Goal: Task Accomplishment & Management: Use online tool/utility

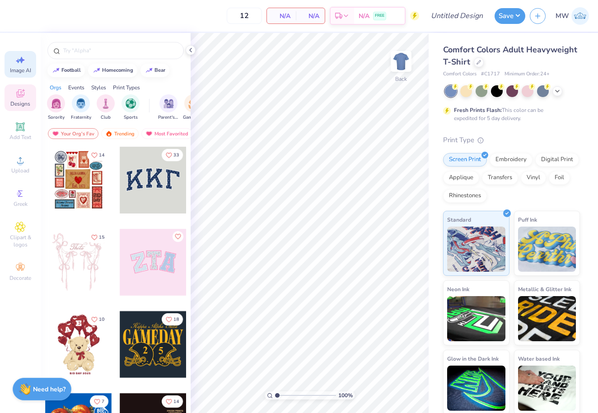
click at [24, 70] on span "Image AI" at bounding box center [20, 70] width 21 height 7
select select "4"
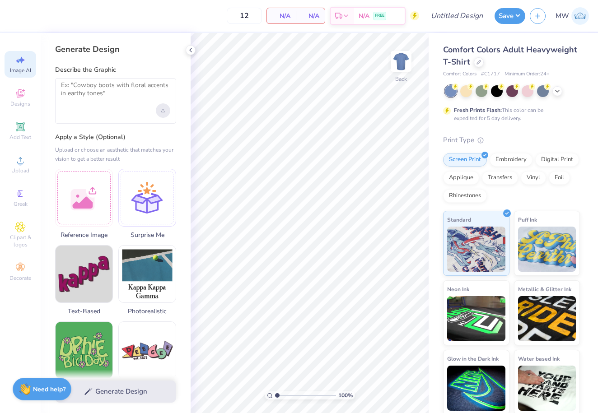
click at [166, 112] on div "Upload image" at bounding box center [163, 110] width 14 height 14
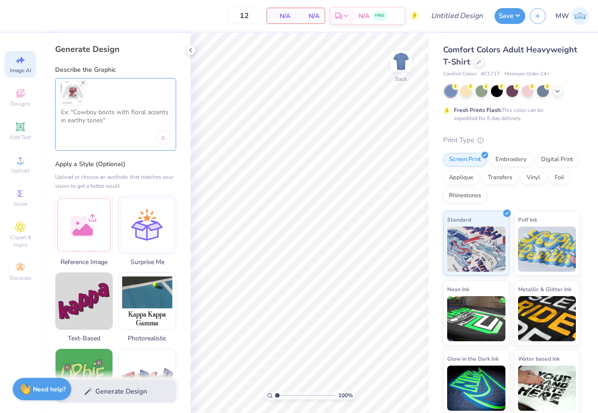
click at [106, 117] on textarea at bounding box center [115, 119] width 109 height 23
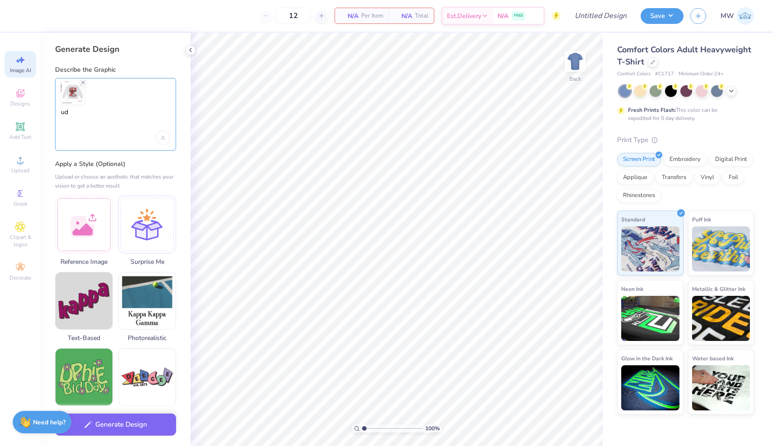
type textarea "u"
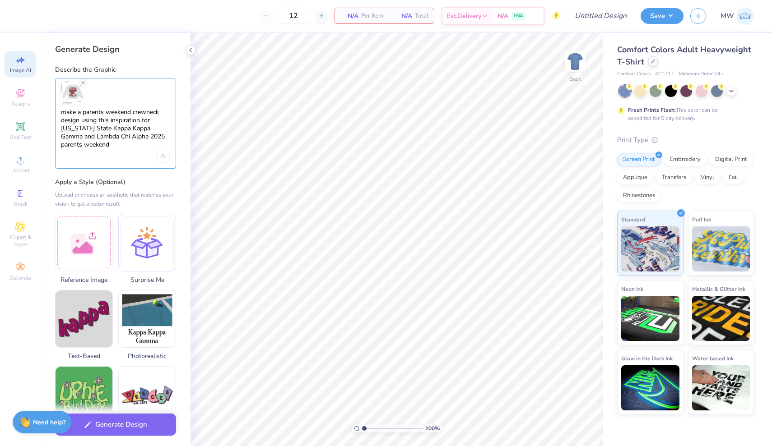
type textarea "make a parents weekend crewneck design using this inspiration for [US_STATE] St…"
click at [651, 64] on div at bounding box center [653, 61] width 10 height 10
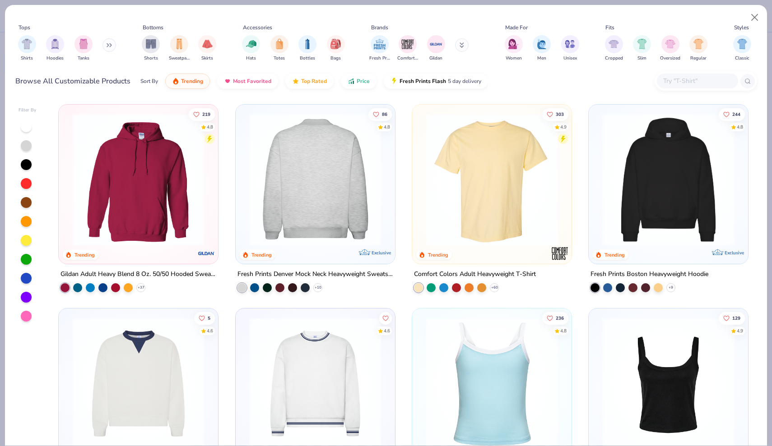
click at [244, 207] on img at bounding box center [173, 180] width 141 height 132
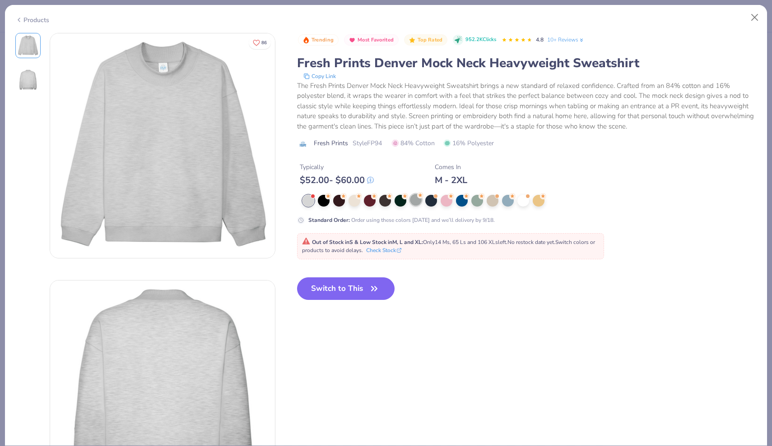
click at [414, 202] on div at bounding box center [416, 200] width 12 height 12
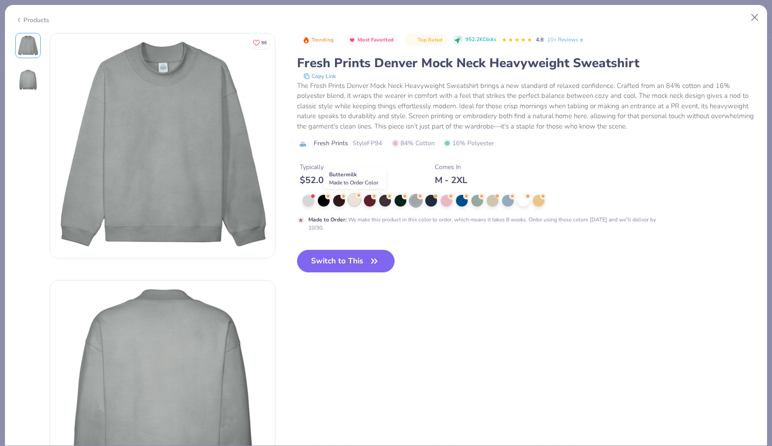
click at [355, 201] on div at bounding box center [355, 200] width 12 height 12
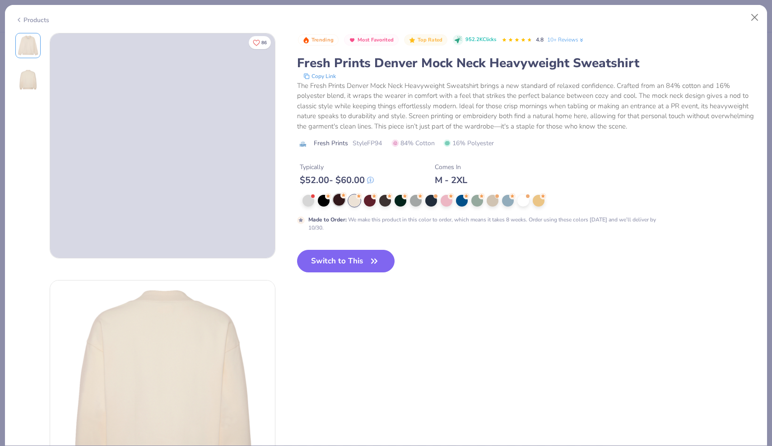
click at [336, 206] on div at bounding box center [339, 200] width 12 height 12
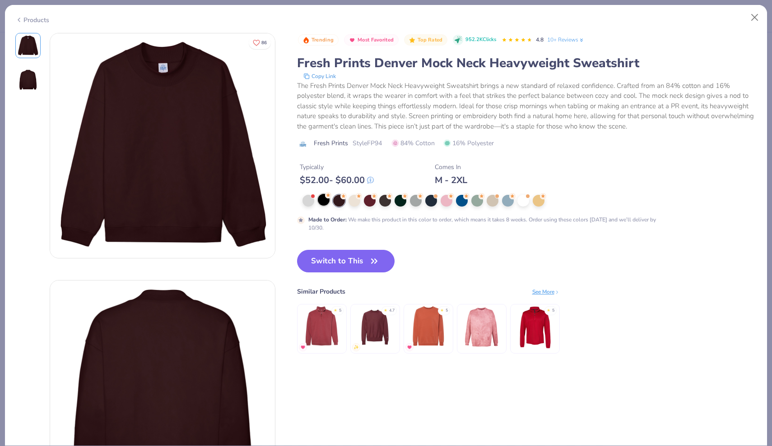
click at [326, 196] on circle at bounding box center [328, 195] width 6 height 6
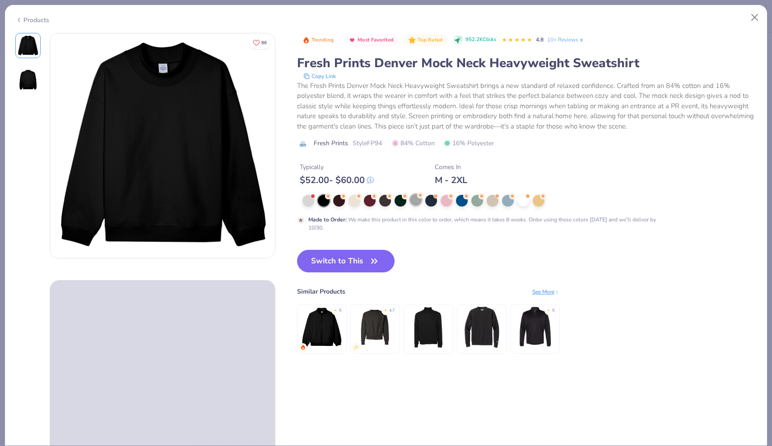
click at [414, 203] on div at bounding box center [416, 200] width 12 height 12
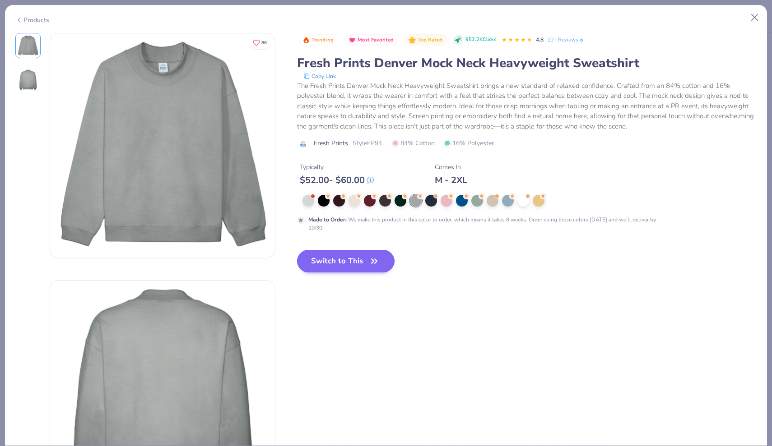
click at [354, 259] on button "Switch to This" at bounding box center [346, 261] width 98 height 23
type input "50"
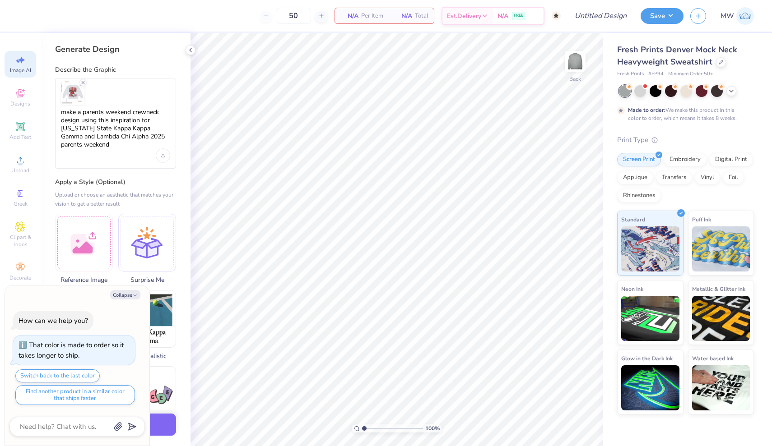
click at [120, 158] on div "make a parents weekend crewneck design using this inspiration for [US_STATE] St…" at bounding box center [115, 123] width 121 height 91
click at [132, 298] on icon "button" at bounding box center [134, 295] width 5 height 5
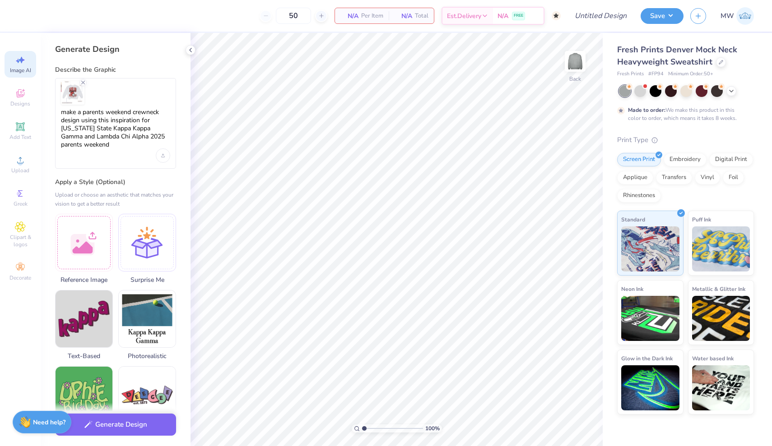
type textarea "x"
click at [158, 420] on button "Generate Design" at bounding box center [115, 423] width 121 height 22
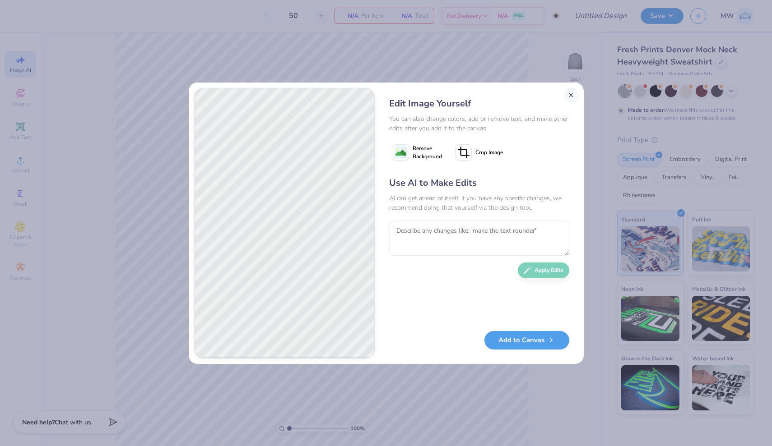
click at [571, 94] on button "Close" at bounding box center [571, 95] width 14 height 14
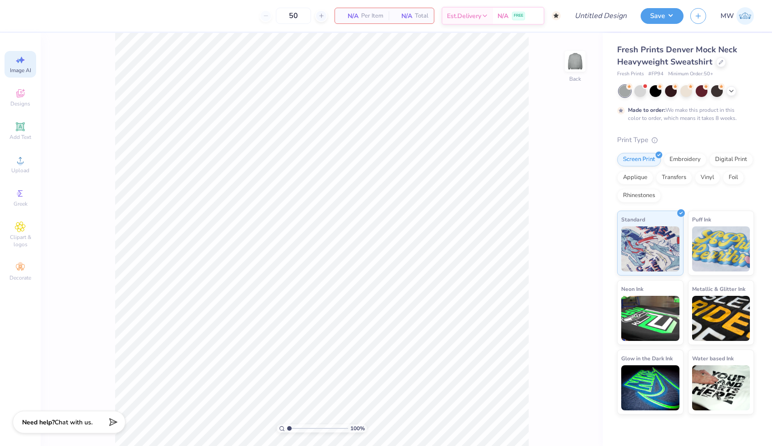
click at [22, 64] on icon at bounding box center [20, 60] width 11 height 11
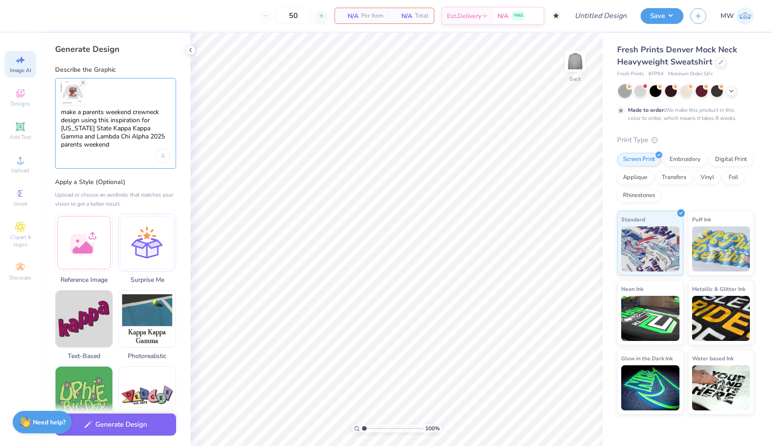
click at [142, 110] on textarea "make a parents weekend crewneck design using this inspiration for [US_STATE] St…" at bounding box center [115, 128] width 109 height 41
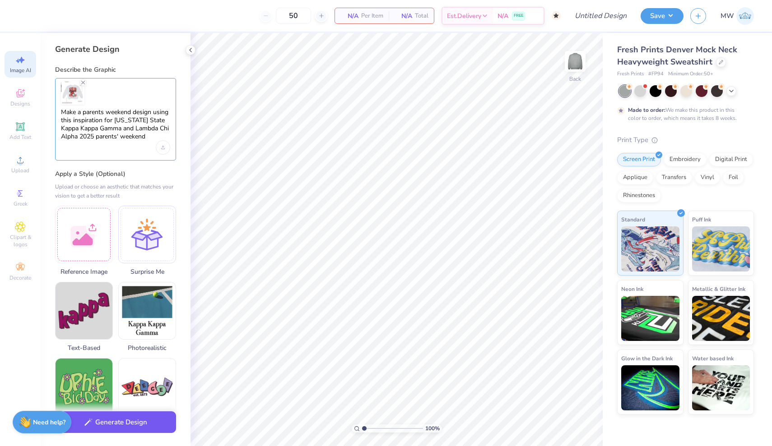
type textarea "Make a parents weekend design using this inspiration for [US_STATE] State Kappa…"
click at [141, 426] on button "Generate Design" at bounding box center [115, 423] width 121 height 22
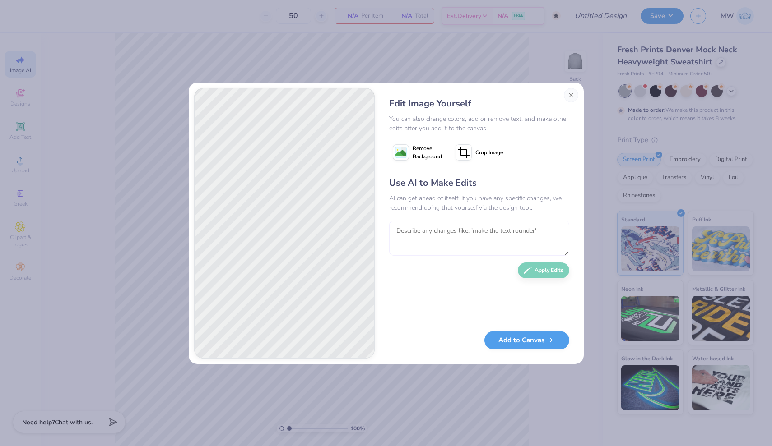
click at [484, 231] on textarea at bounding box center [479, 238] width 180 height 35
type textarea "get rid of the Key and make the beaver on the helmet clear"
click at [535, 267] on button "Apply Edits" at bounding box center [543, 268] width 51 height 16
click at [485, 233] on textarea at bounding box center [479, 238] width 180 height 35
type textarea "M"
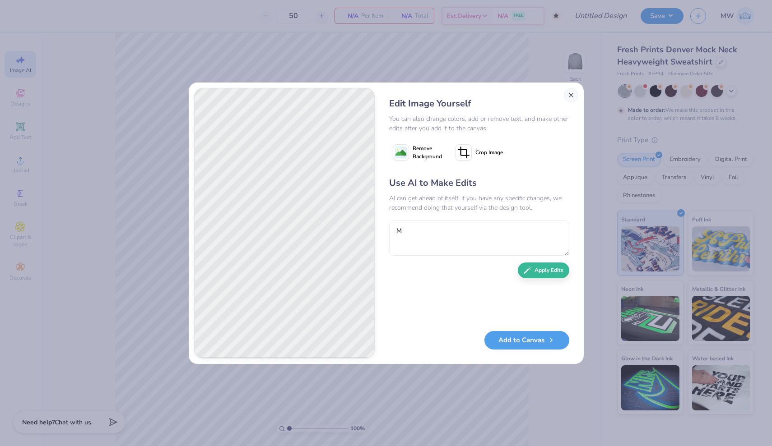
click at [571, 98] on button "Close" at bounding box center [571, 95] width 14 height 14
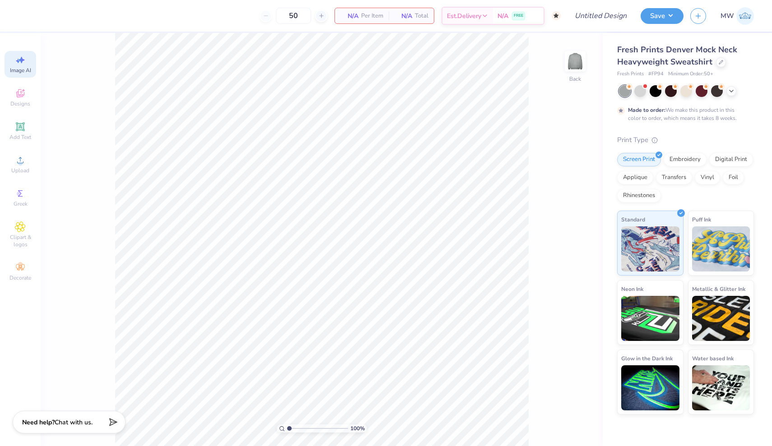
click at [23, 59] on icon at bounding box center [20, 60] width 11 height 11
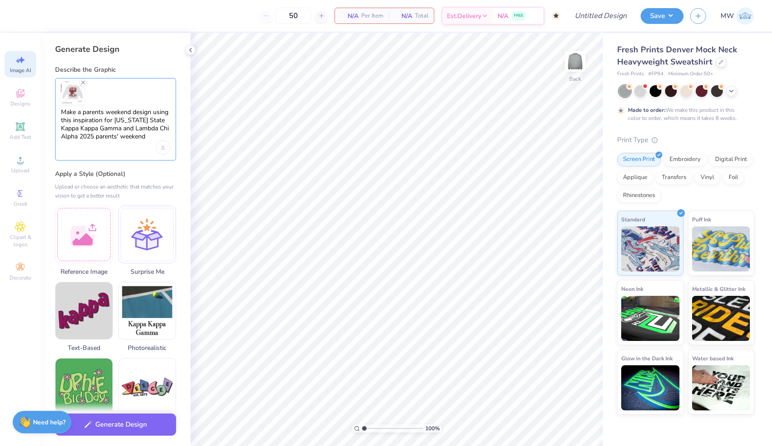
click at [87, 121] on textarea "Make a parents weekend design using this inspiration for [US_STATE] State Kappa…" at bounding box center [115, 124] width 109 height 33
type textarea "Make a parents weekend design using this for [US_STATE] State Kappa Kappa Gamma…"
click at [115, 422] on button "Generate Design" at bounding box center [115, 423] width 121 height 22
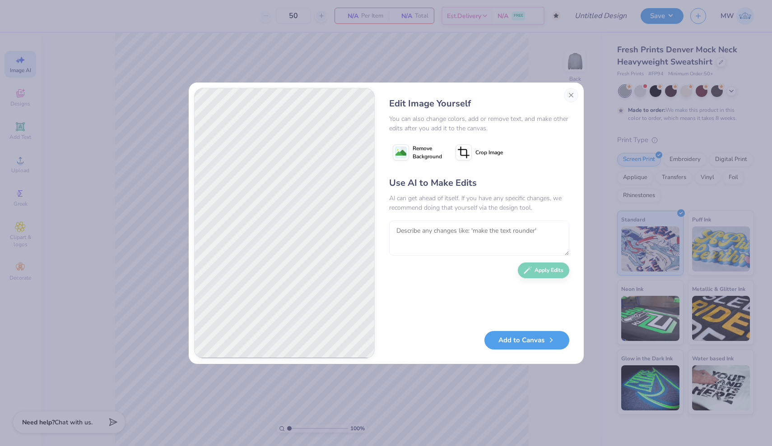
click at [465, 235] on textarea at bounding box center [479, 238] width 180 height 35
type textarea "a"
type textarea "change crests and add an orange helmet"
click at [549, 269] on button "Apply Edits" at bounding box center [543, 268] width 51 height 16
click at [572, 94] on div "Edit Image Yourself You can also change colors, add or remove text, and make ot…" at bounding box center [479, 223] width 198 height 271
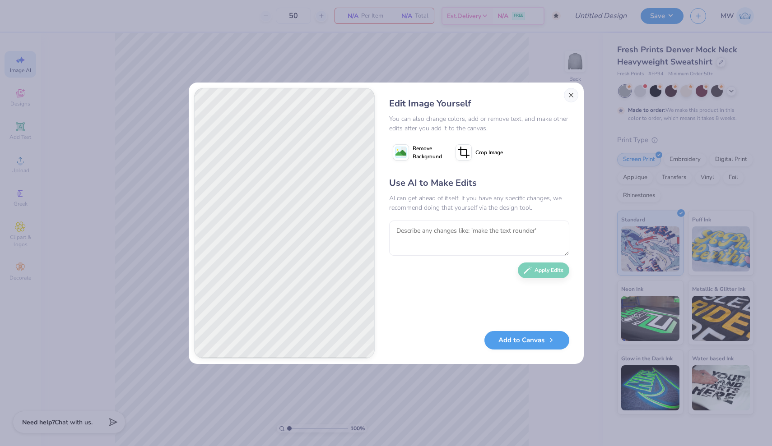
click at [573, 96] on button "Close" at bounding box center [571, 95] width 14 height 14
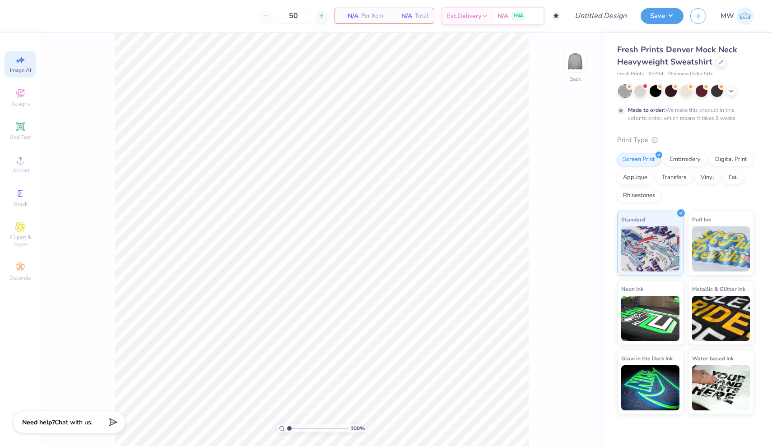
click at [26, 64] on div "Image AI" at bounding box center [21, 64] width 32 height 27
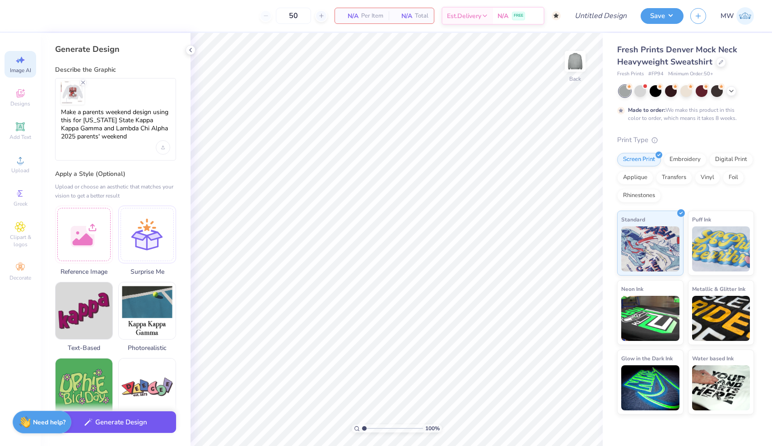
click at [128, 425] on button "Generate Design" at bounding box center [115, 423] width 121 height 22
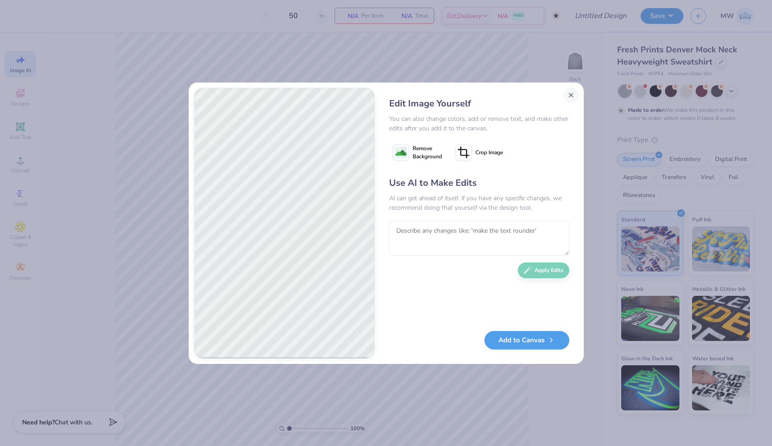
click at [571, 93] on button "Close" at bounding box center [571, 95] width 14 height 14
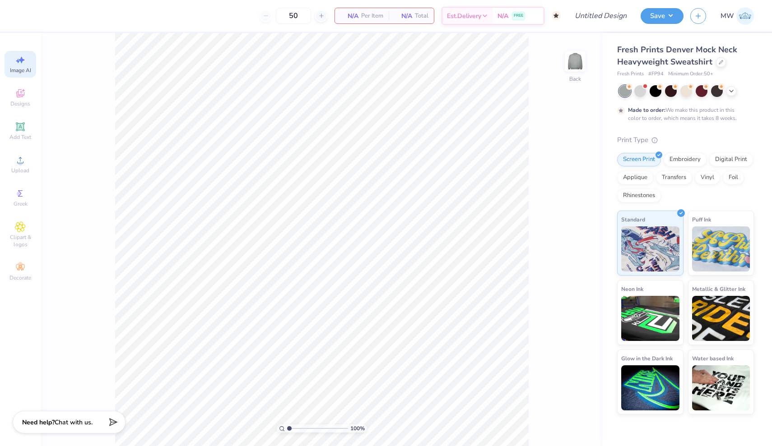
click at [19, 65] on div "Image AI" at bounding box center [21, 64] width 32 height 27
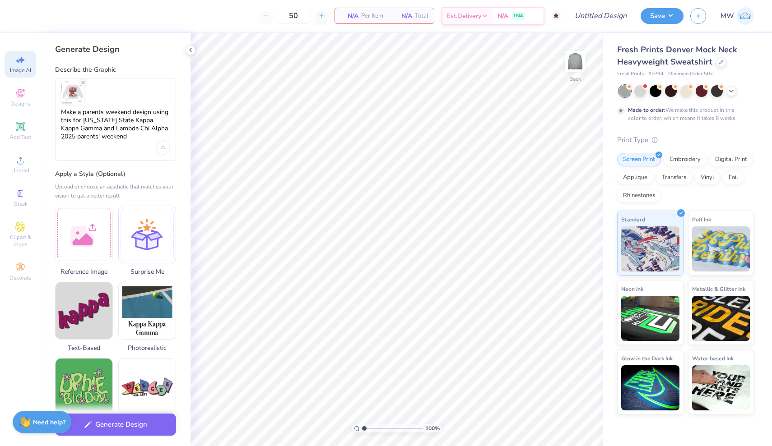
click at [76, 93] on img at bounding box center [72, 92] width 23 height 23
click at [82, 84] on icon "Remove uploaded image" at bounding box center [82, 82] width 7 height 7
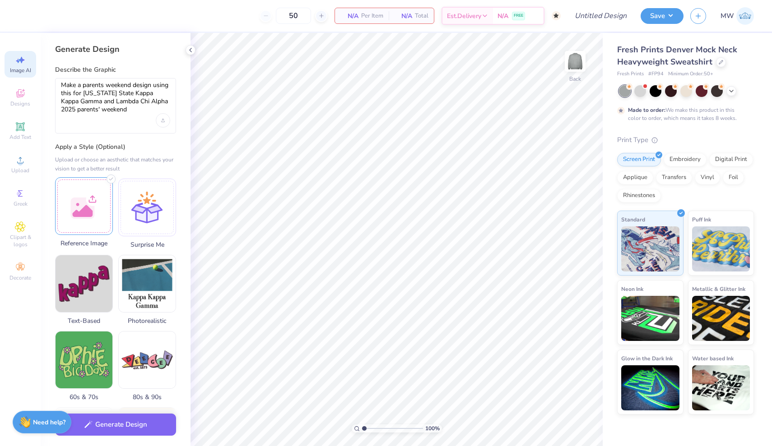
click at [96, 210] on div at bounding box center [84, 206] width 58 height 58
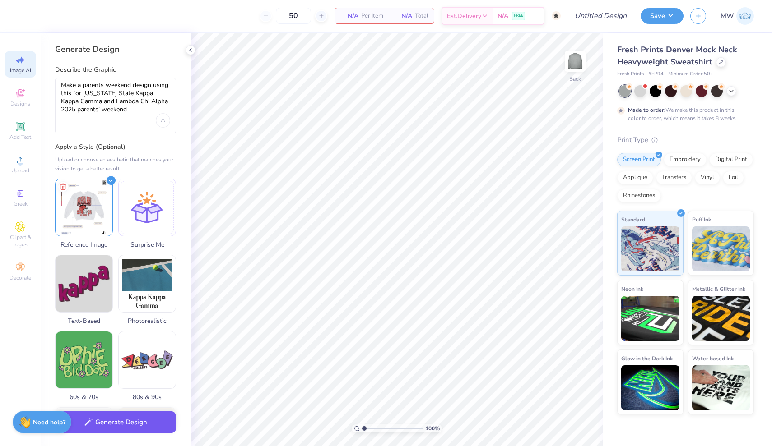
click at [118, 427] on button "Generate Design" at bounding box center [115, 423] width 121 height 22
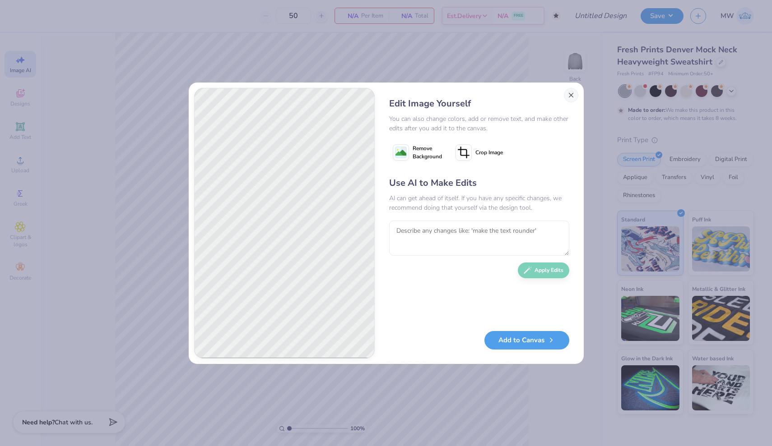
click at [568, 94] on button "Close" at bounding box center [571, 95] width 14 height 14
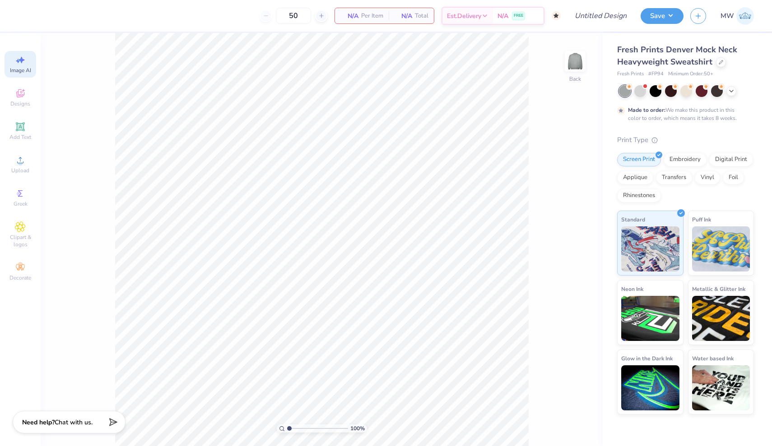
click at [15, 67] on span "Image AI" at bounding box center [20, 70] width 21 height 7
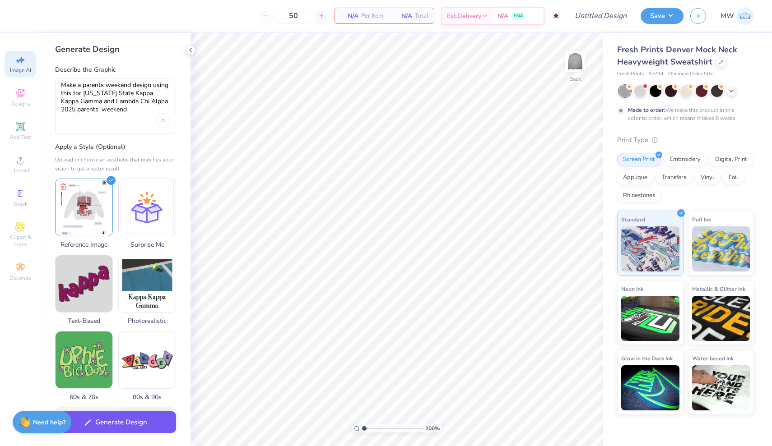
click at [149, 423] on button "Generate Design" at bounding box center [115, 423] width 121 height 22
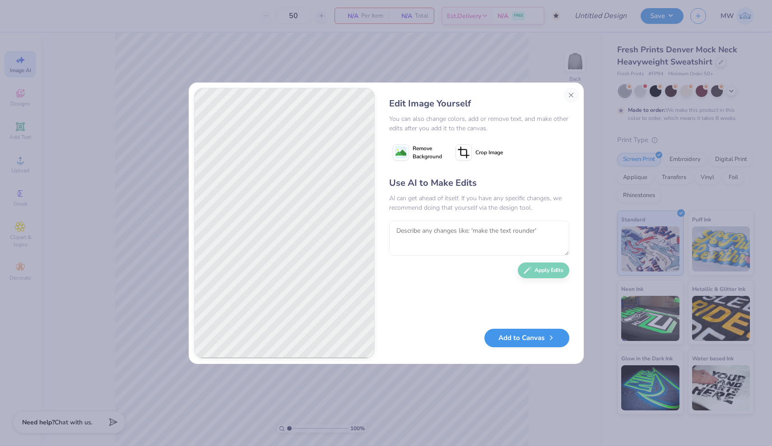
click at [526, 339] on button "Add to Canvas" at bounding box center [526, 338] width 85 height 19
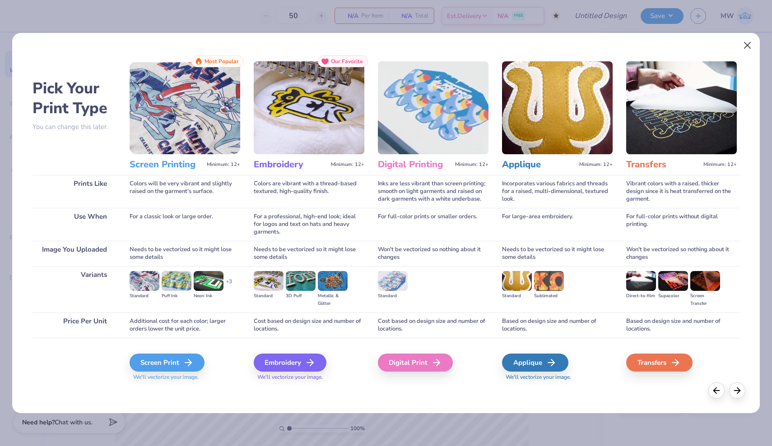
click at [745, 46] on button "Close" at bounding box center [747, 45] width 17 height 17
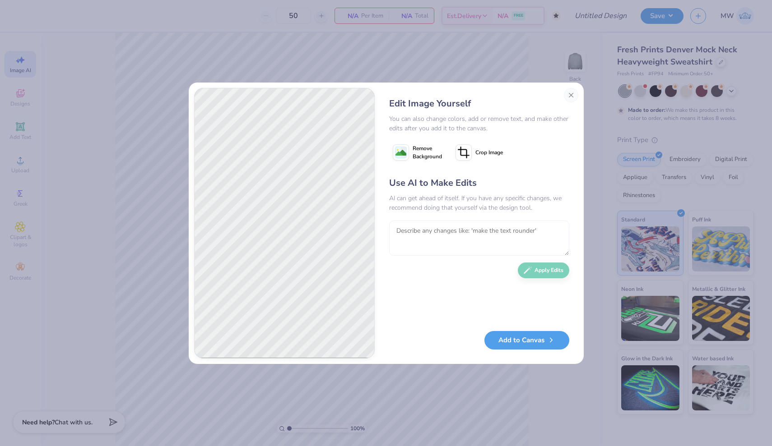
click at [436, 239] on textarea at bounding box center [479, 238] width 180 height 35
paste textarea "[URL][DOMAIN_NAME]"
drag, startPoint x: 497, startPoint y: 240, endPoint x: 571, endPoint y: 240, distance: 74.0
click at [571, 240] on div "Edit Image Yourself You can also change colors, add or remove text, and make ot…" at bounding box center [479, 223] width 198 height 271
drag, startPoint x: 418, startPoint y: 228, endPoint x: 465, endPoint y: 242, distance: 48.9
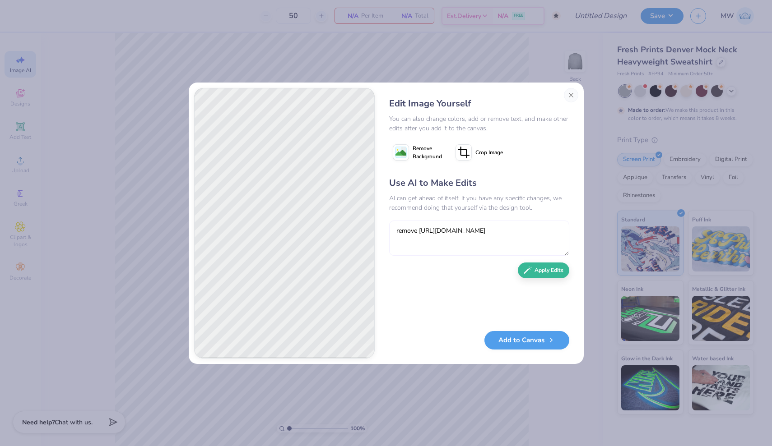
click at [465, 242] on textarea "remove [URL][DOMAIN_NAME]" at bounding box center [479, 238] width 180 height 35
type textarea "remove apostrophe"
click at [529, 268] on icon "button" at bounding box center [528, 268] width 8 height 8
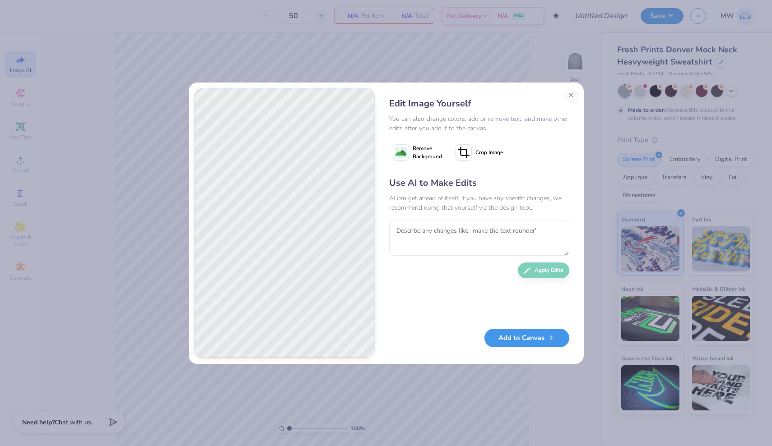
click at [530, 340] on button "Add to Canvas" at bounding box center [526, 338] width 85 height 19
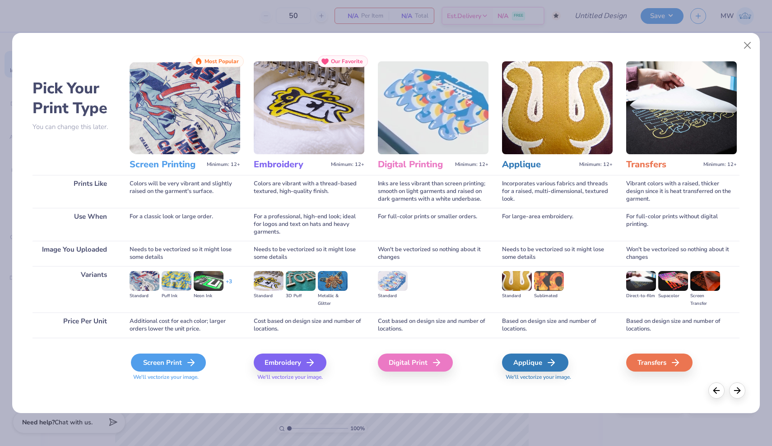
click at [169, 360] on div "Screen Print" at bounding box center [168, 363] width 75 height 18
click at [177, 367] on div "Screen Print" at bounding box center [168, 363] width 75 height 18
click at [159, 367] on div "Screen Print" at bounding box center [168, 363] width 75 height 18
click at [189, 361] on icon at bounding box center [191, 363] width 11 height 11
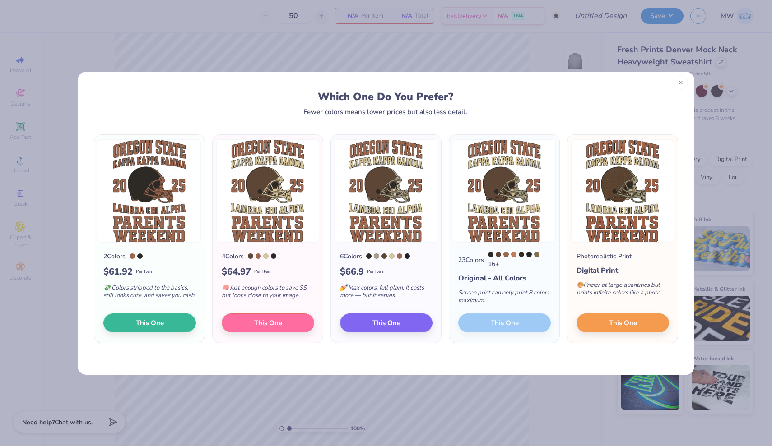
click at [683, 83] on icon at bounding box center [681, 82] width 6 height 6
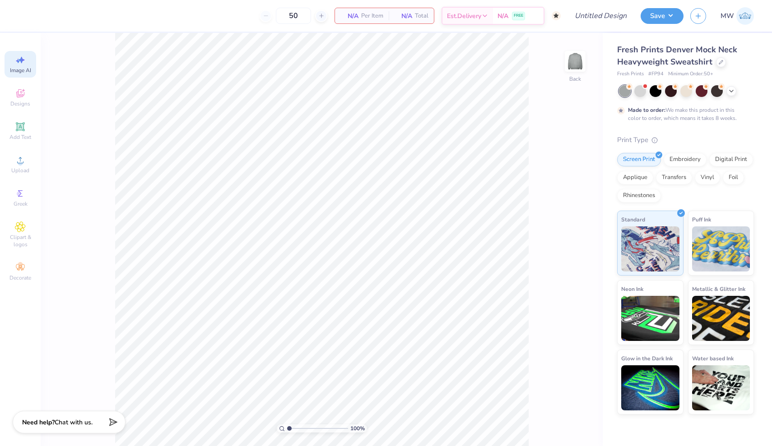
click at [27, 70] on span "Image AI" at bounding box center [20, 70] width 21 height 7
select select "4"
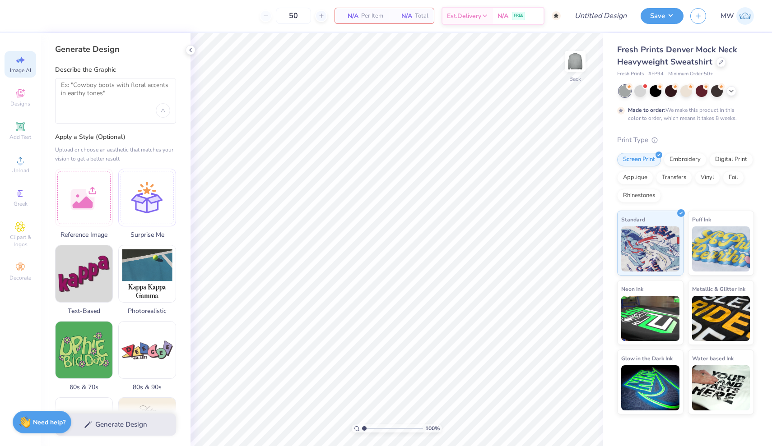
click at [110, 111] on div at bounding box center [115, 101] width 121 height 46
click at [109, 98] on textarea at bounding box center [115, 92] width 109 height 23
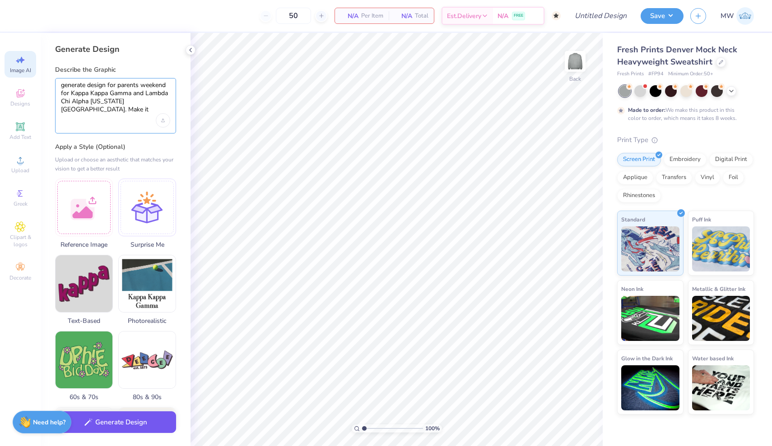
type textarea "generate design for parents weekend for Kappa Kappa Gamma and Lambda Chi Alpha …"
click at [95, 424] on button "Generate Design" at bounding box center [115, 423] width 121 height 22
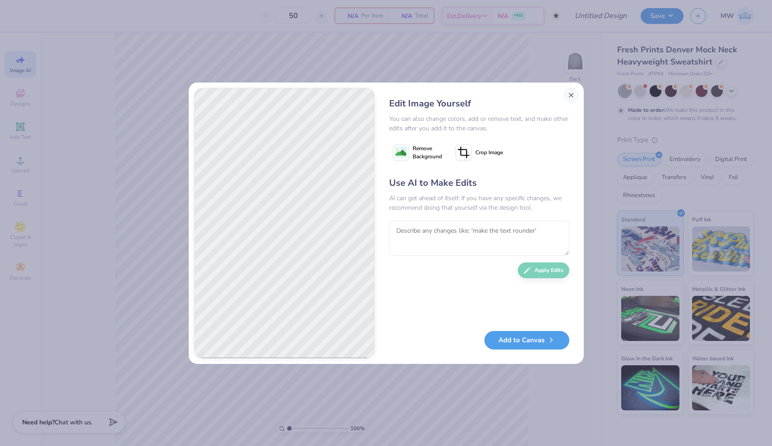
click at [573, 97] on button "Close" at bounding box center [571, 95] width 14 height 14
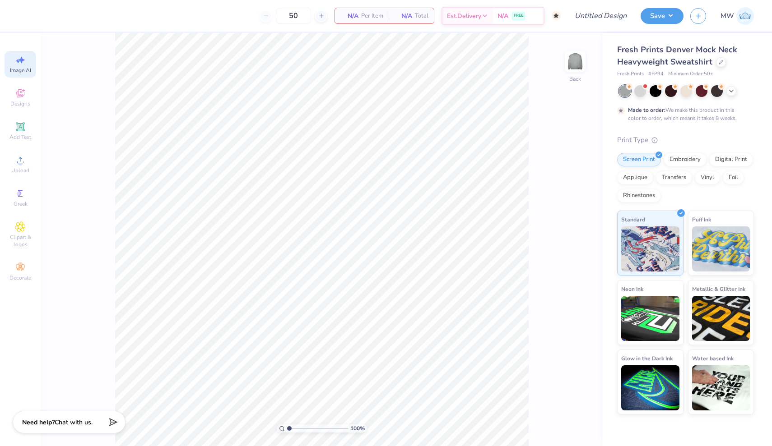
click at [28, 62] on div "Image AI" at bounding box center [21, 64] width 32 height 27
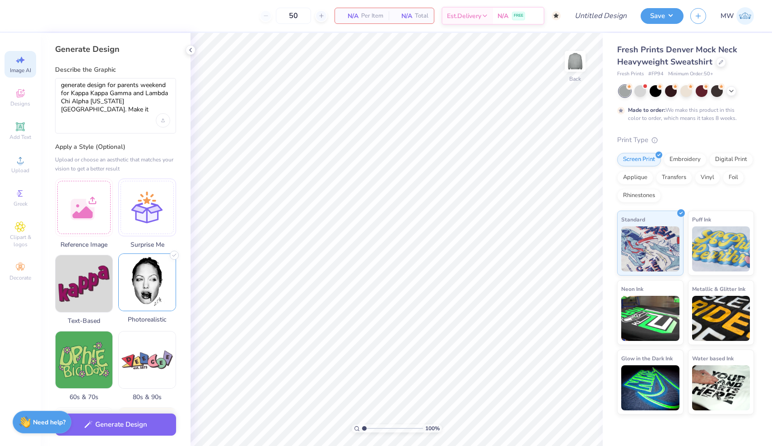
click at [151, 270] on img at bounding box center [147, 282] width 57 height 57
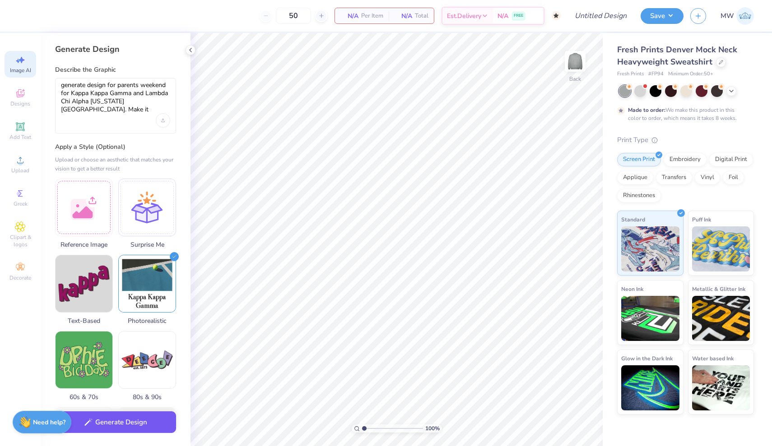
click at [151, 423] on button "Generate Design" at bounding box center [115, 423] width 121 height 22
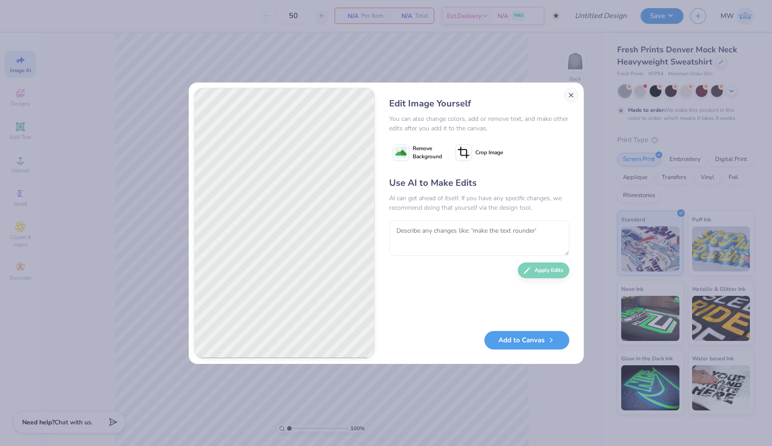
click at [571, 94] on button "Close" at bounding box center [571, 95] width 14 height 14
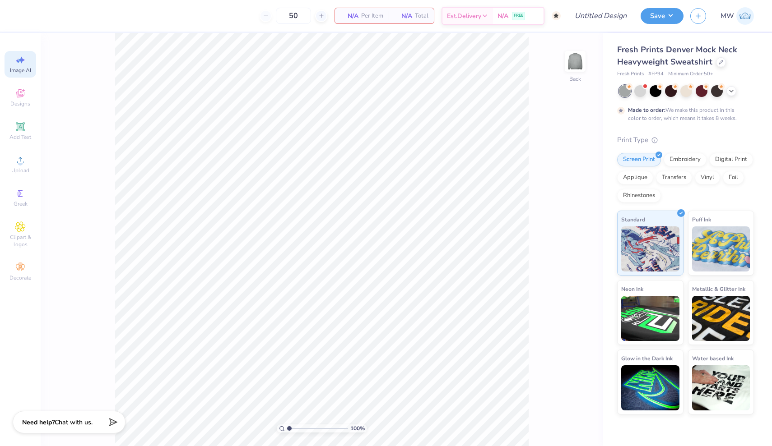
click at [22, 68] on span "Image AI" at bounding box center [20, 70] width 21 height 7
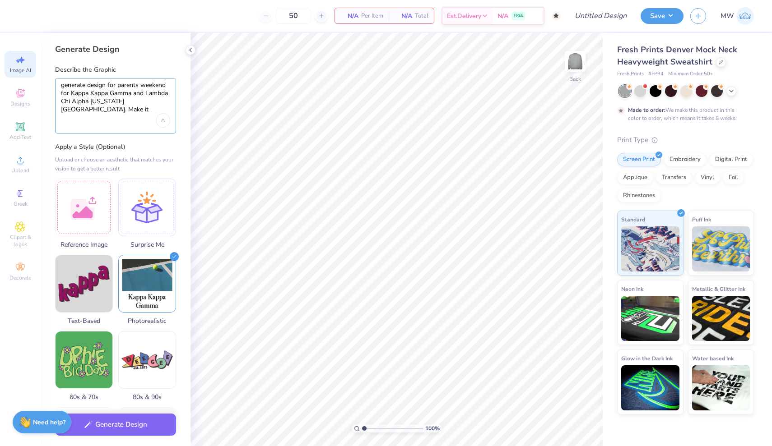
click at [126, 113] on textarea "generate design for parents weekend for Kappa Kappa Gamma and Lambda Chi Alpha …" at bounding box center [115, 97] width 109 height 33
click at [154, 294] on img at bounding box center [147, 282] width 57 height 57
select select "4"
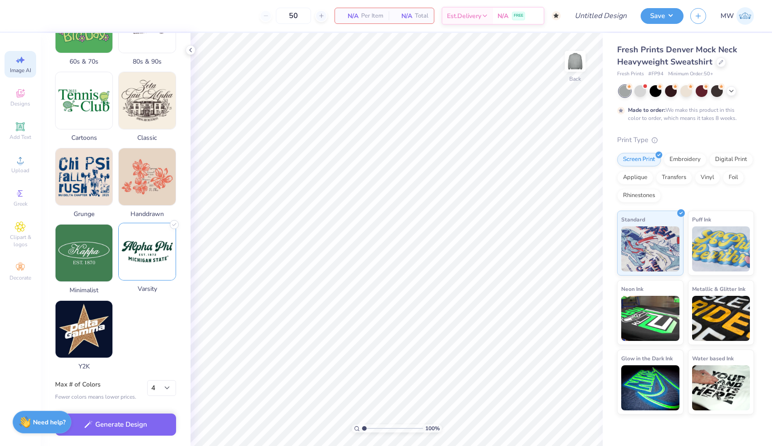
scroll to position [341, 0]
click at [140, 250] on img at bounding box center [147, 251] width 57 height 57
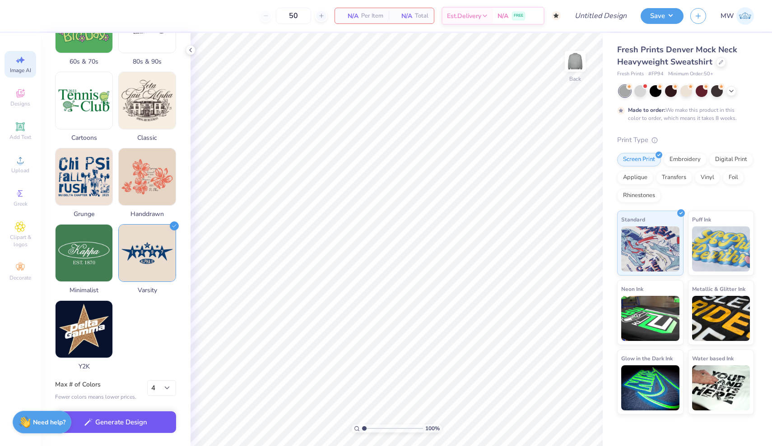
click at [143, 427] on button "Generate Design" at bounding box center [115, 423] width 121 height 22
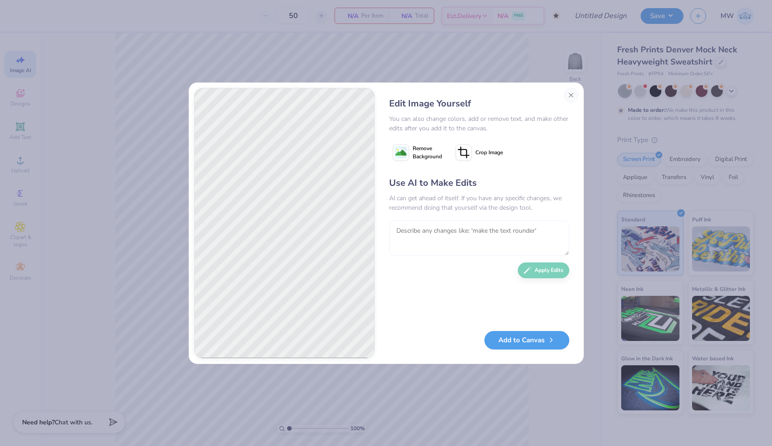
click at [443, 243] on textarea at bounding box center [479, 238] width 180 height 35
type textarea "make it look better"
click at [536, 272] on button "Apply Edits" at bounding box center [543, 268] width 51 height 16
click at [568, 95] on button "Close" at bounding box center [571, 95] width 14 height 14
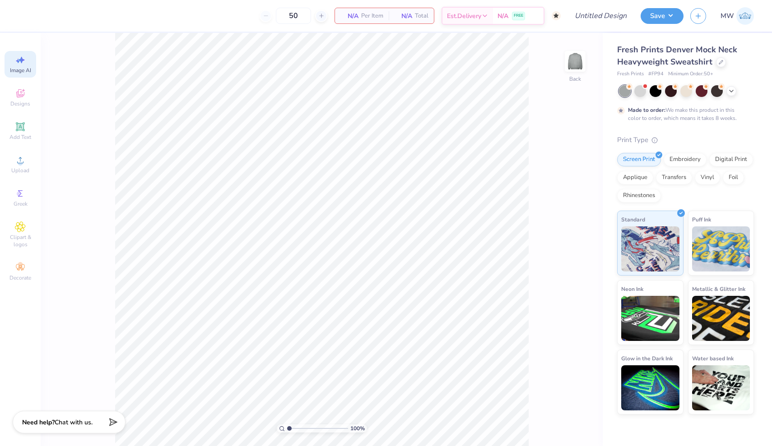
click at [23, 56] on icon at bounding box center [20, 60] width 11 height 11
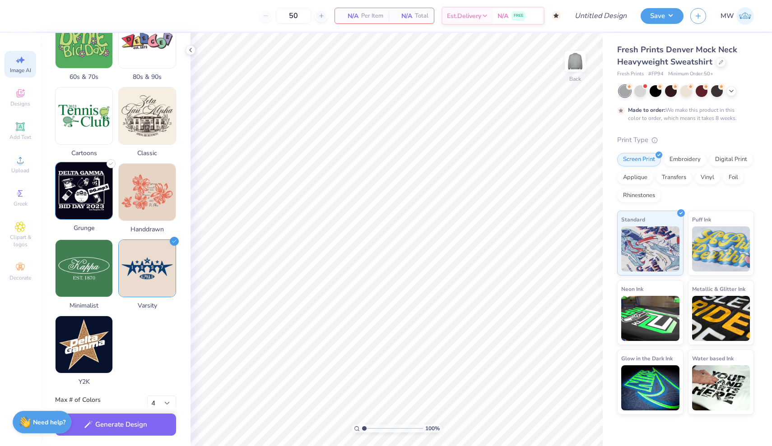
scroll to position [319, 0]
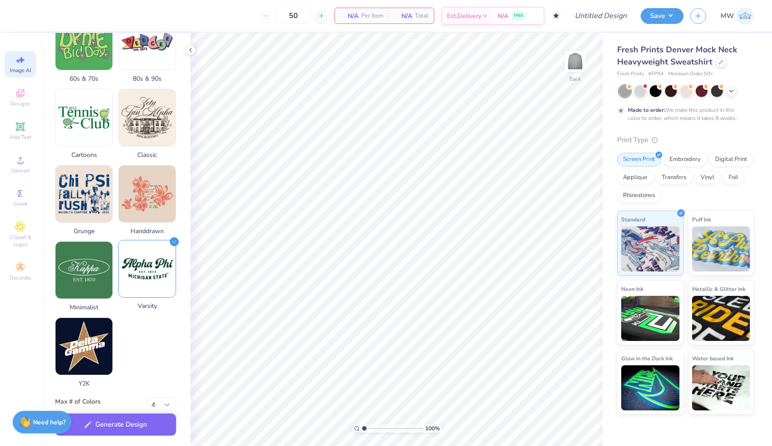
click at [152, 265] on img at bounding box center [147, 269] width 57 height 57
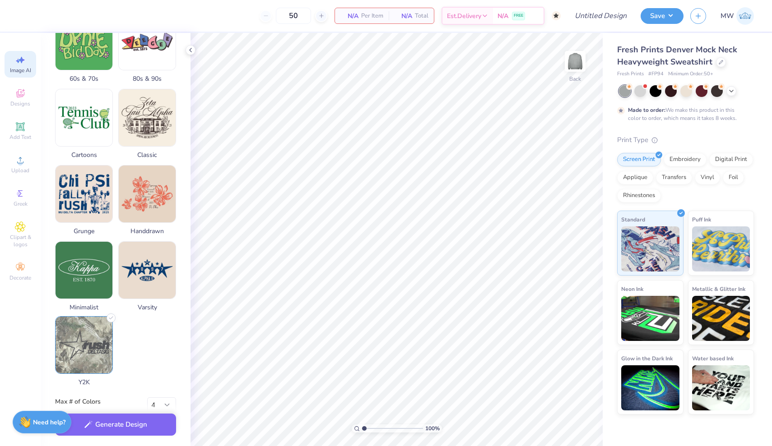
click at [92, 359] on img at bounding box center [84, 345] width 57 height 57
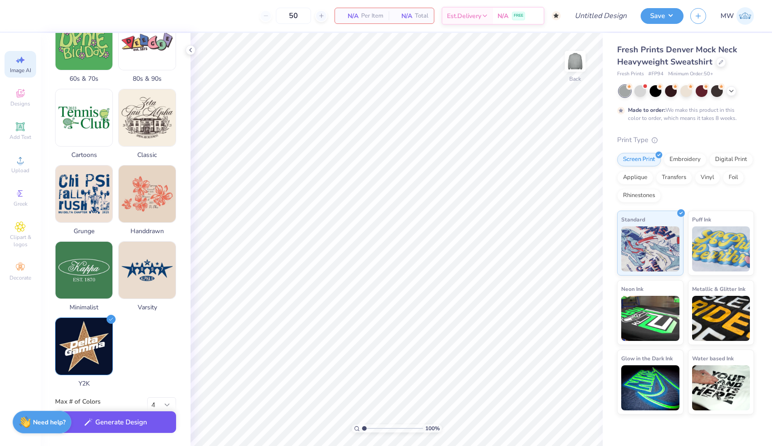
click at [134, 427] on button "Generate Design" at bounding box center [115, 423] width 121 height 22
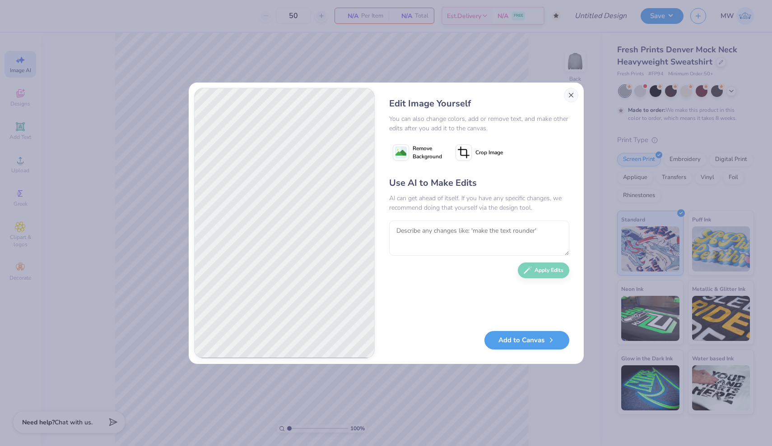
click at [568, 99] on button "Close" at bounding box center [571, 95] width 14 height 14
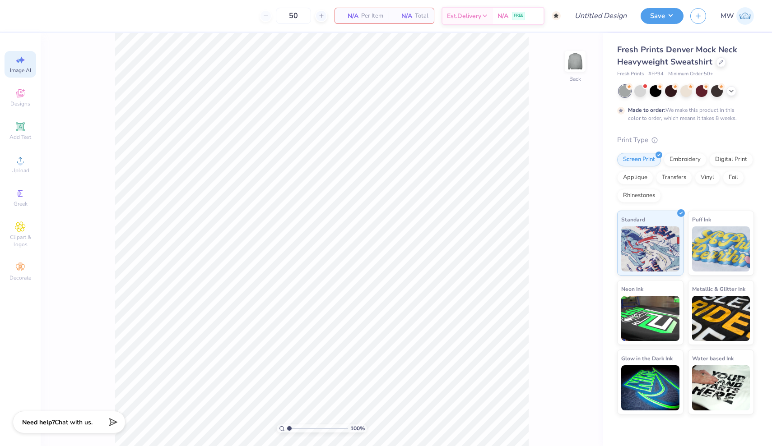
click at [37, 66] on div "Image AI Designs Add Text Upload Greek Clipart & logos Decorate" at bounding box center [20, 240] width 41 height 414
click at [17, 61] on icon at bounding box center [18, 61] width 4 height 5
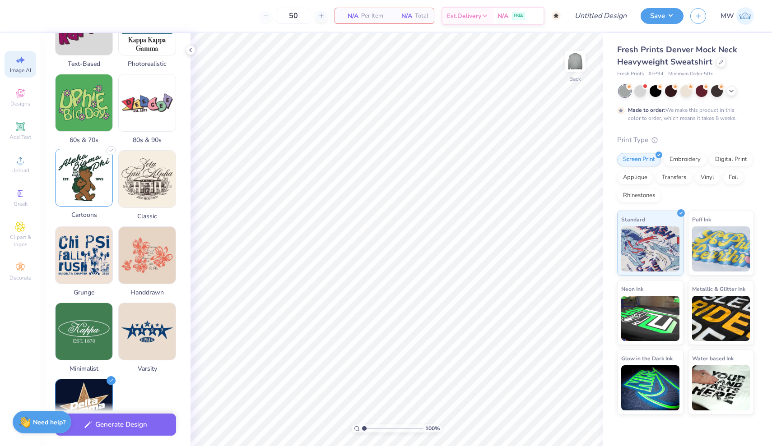
scroll to position [258, 0]
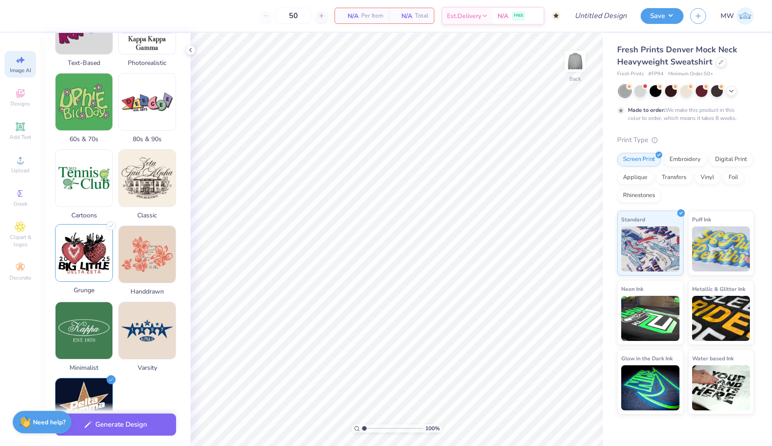
click at [88, 256] on img at bounding box center [84, 253] width 57 height 57
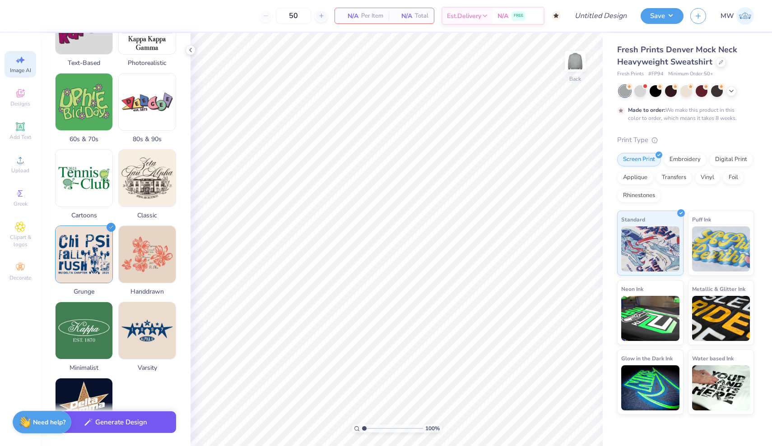
click at [122, 419] on button "Generate Design" at bounding box center [115, 423] width 121 height 22
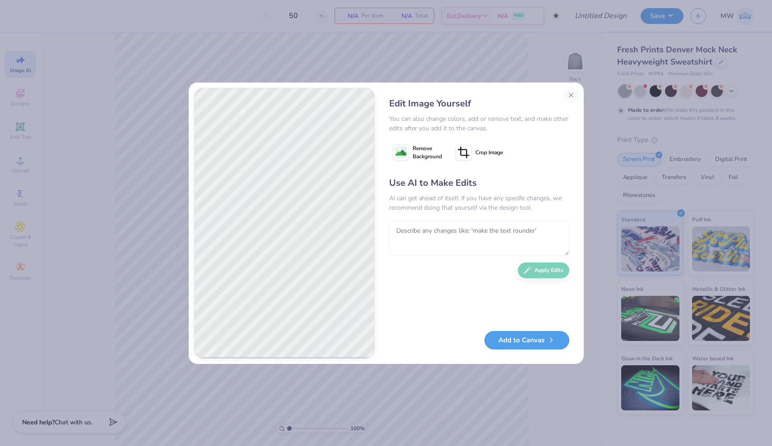
click at [460, 235] on textarea at bounding box center [479, 238] width 180 height 35
type textarea "add a g to KK"
click at [544, 269] on button "Apply Edits" at bounding box center [543, 268] width 51 height 16
click at [474, 242] on textarea at bounding box center [479, 238] width 180 height 35
type textarea "add a LXA to it as well"
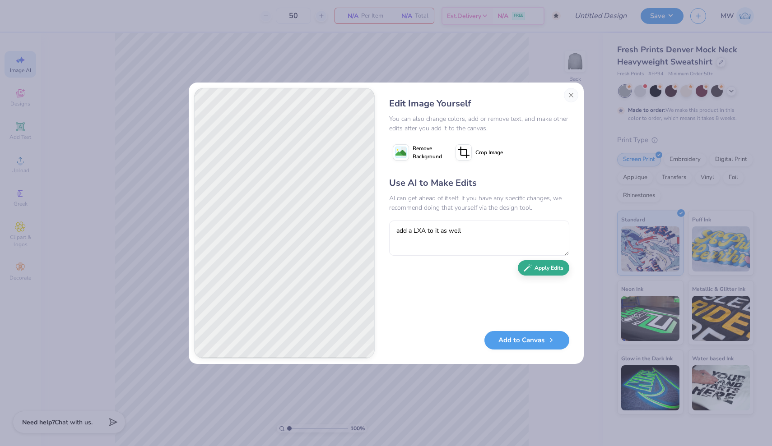
click at [550, 273] on button "Apply Edits" at bounding box center [543, 268] width 51 height 16
click at [570, 95] on button "Close" at bounding box center [571, 95] width 14 height 14
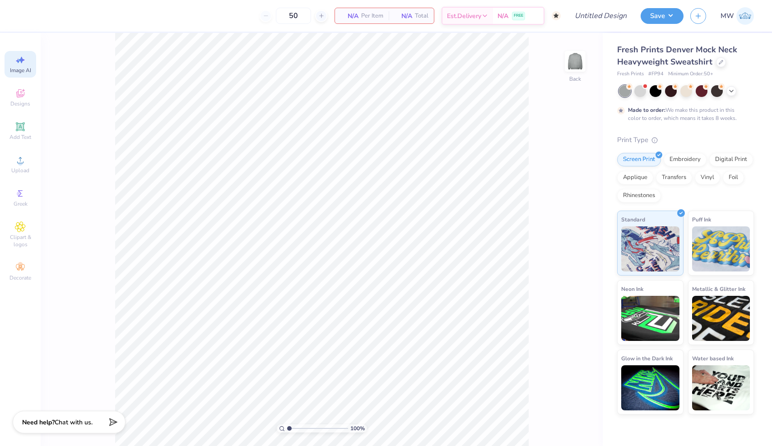
click at [20, 65] on icon at bounding box center [20, 60] width 11 height 11
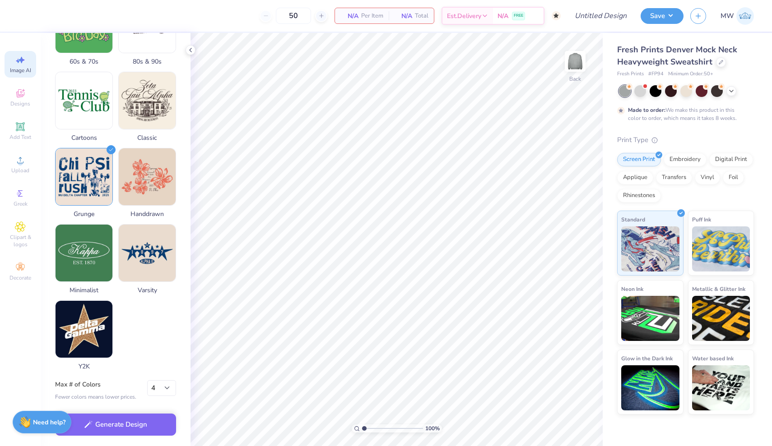
scroll to position [341, 0]
click at [84, 194] on img at bounding box center [84, 175] width 57 height 57
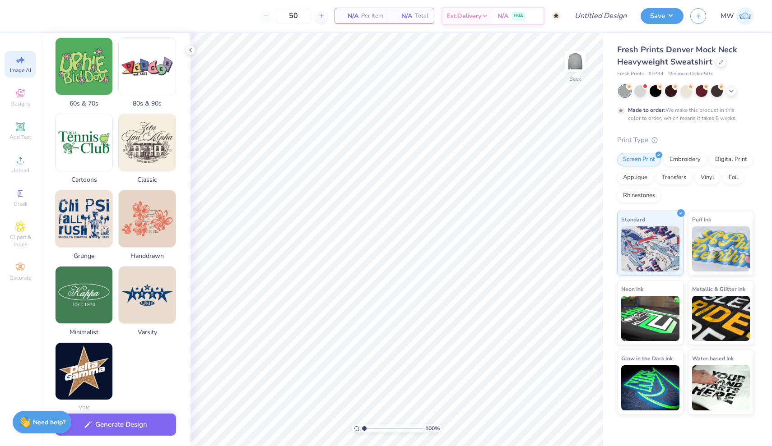
scroll to position [293, 0]
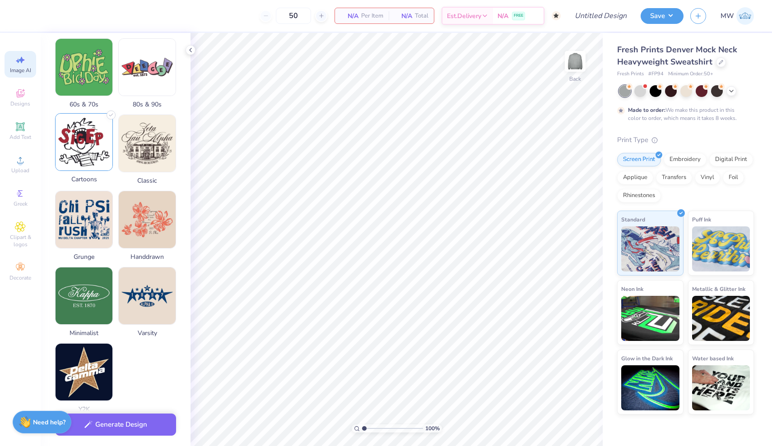
click at [86, 142] on img at bounding box center [84, 142] width 57 height 57
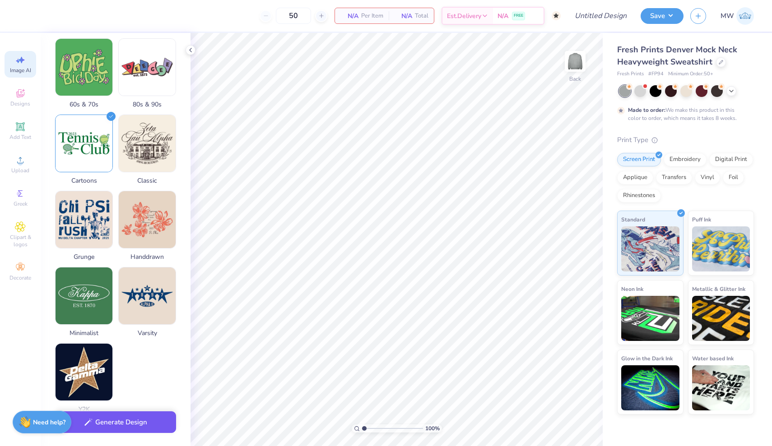
click at [133, 427] on button "Generate Design" at bounding box center [115, 423] width 121 height 22
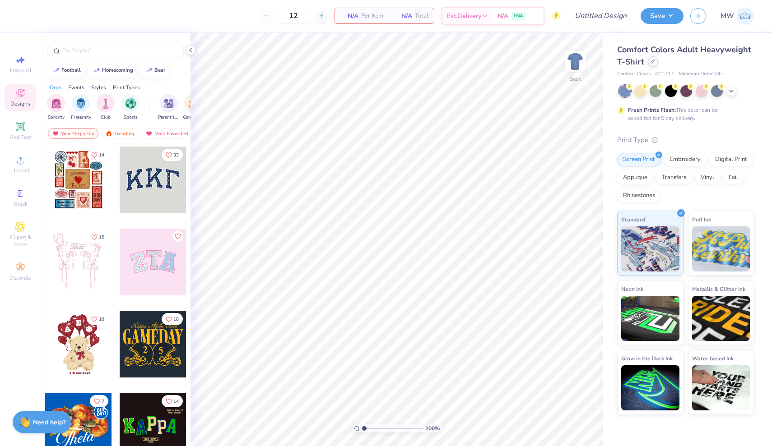
click at [653, 64] on div at bounding box center [653, 61] width 10 height 10
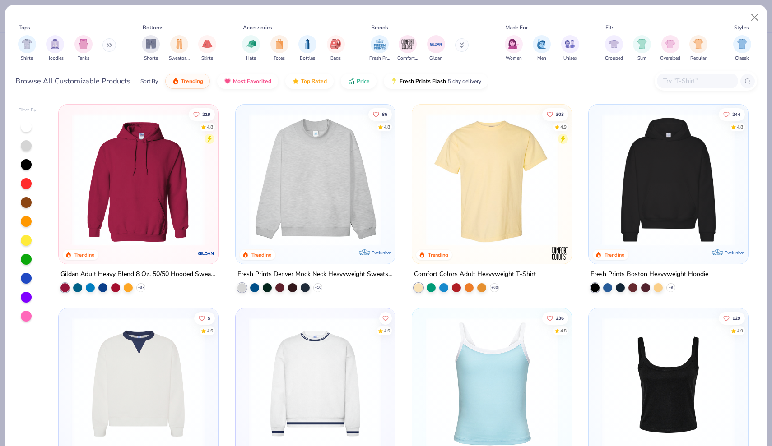
click at [107, 43] on button at bounding box center [109, 45] width 14 height 14
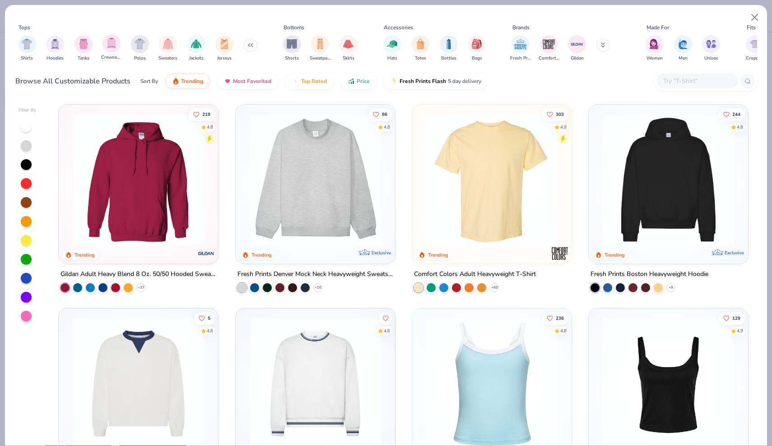
click at [102, 43] on div "Crewnecks" at bounding box center [111, 47] width 21 height 27
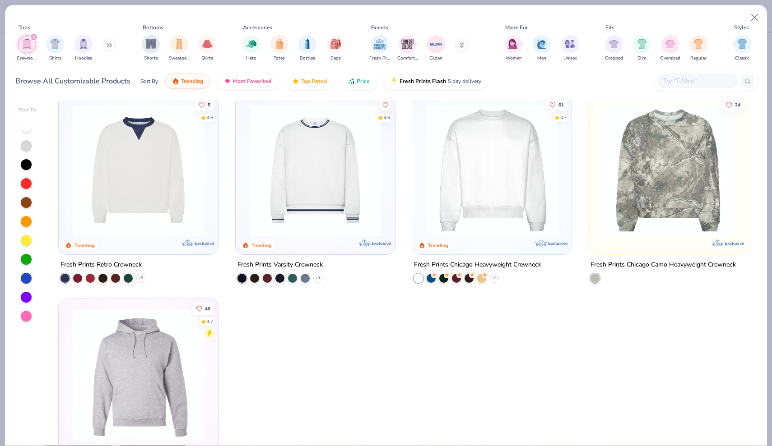
scroll to position [12, 0]
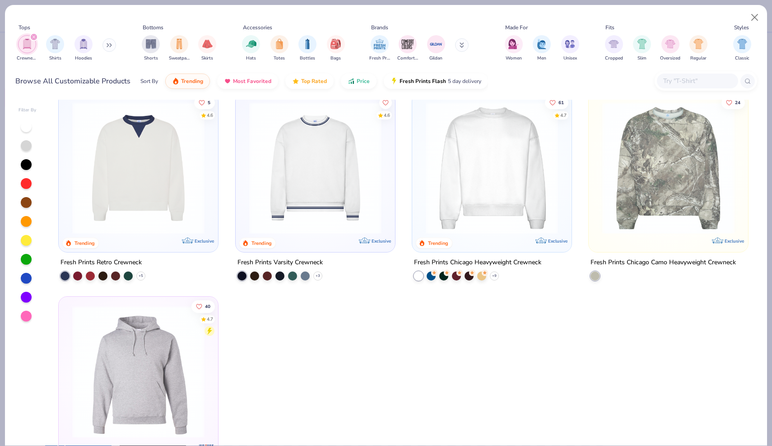
click at [476, 218] on img at bounding box center [491, 168] width 141 height 132
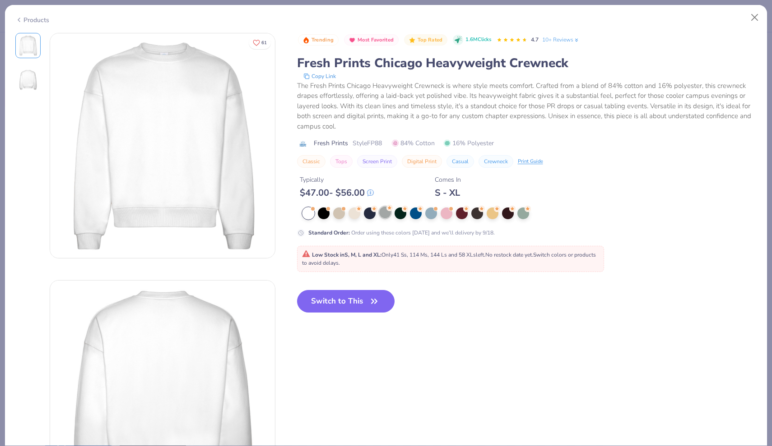
click at [385, 213] on div at bounding box center [385, 213] width 12 height 12
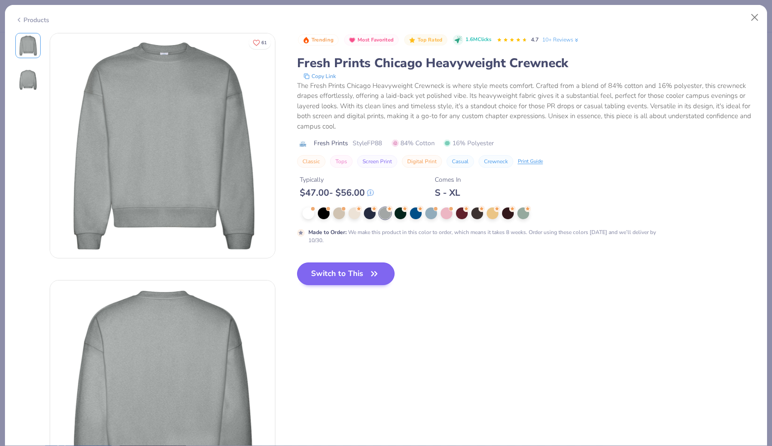
click at [358, 277] on button "Switch to This" at bounding box center [346, 274] width 98 height 23
type input "50"
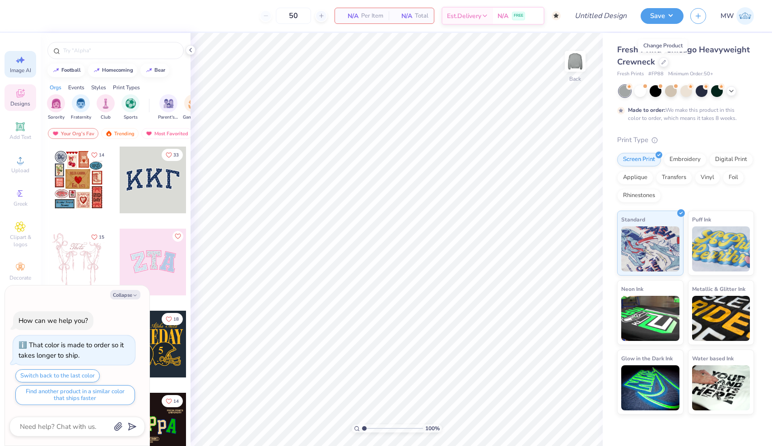
click at [16, 70] on span "Image AI" at bounding box center [20, 70] width 21 height 7
type textarea "x"
select select "4"
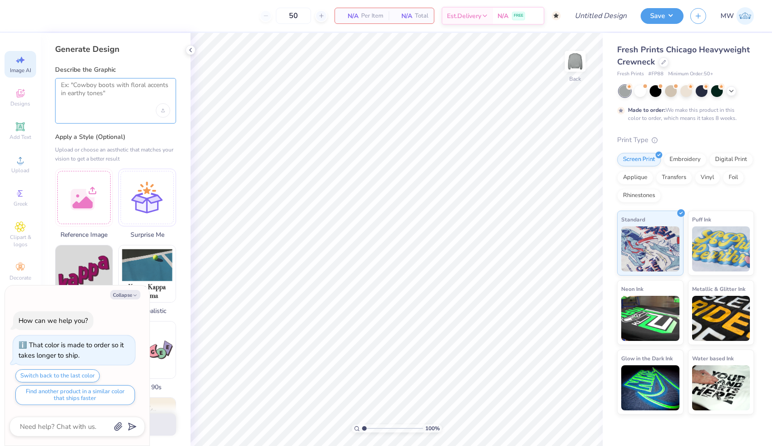
click at [113, 92] on textarea at bounding box center [115, 92] width 109 height 23
paste textarea "Large bold arching text at the top: “LAMBDA CHI ALPHA × KAPPA KAPPA GAMMA” (dis…"
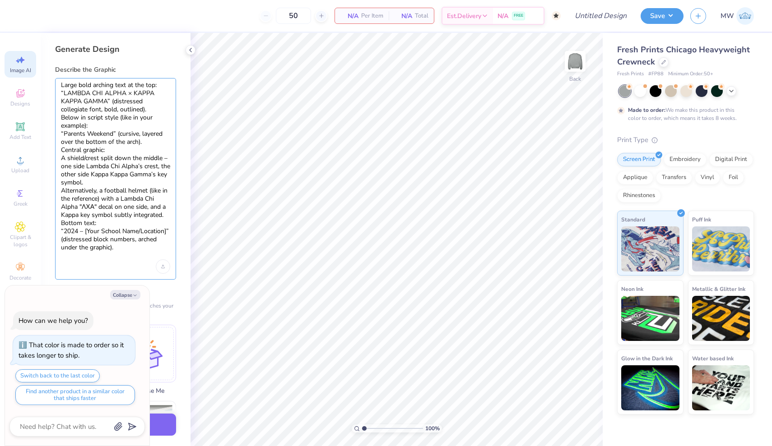
drag, startPoint x: 85, startPoint y: 231, endPoint x: 167, endPoint y: 232, distance: 81.7
click at [167, 232] on textarea "Large bold arching text at the top: “LAMBDA CHI ALPHA × KAPPA KAPPA GAMMA” (dis…" at bounding box center [115, 170] width 109 height 179
click at [60, 156] on div "Large bold arching text at the top: “LAMBDA CHI ALPHA × KAPPA KAPPA GAMMA” (dis…" at bounding box center [115, 179] width 121 height 202
drag, startPoint x: 68, startPoint y: 157, endPoint x: 113, endPoint y: 180, distance: 51.1
click at [113, 180] on textarea "Large bold arching text at the top: “LAMBDA CHI ALPHA × KAPPA KAPPA GAMMA” (dis…" at bounding box center [115, 170] width 109 height 179
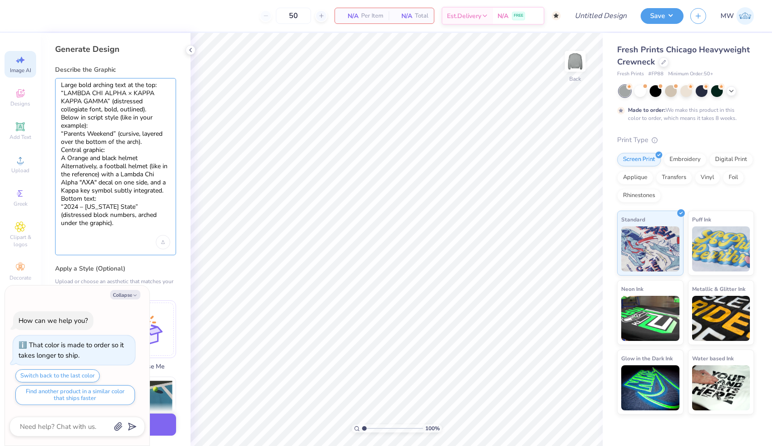
drag, startPoint x: 61, startPoint y: 166, endPoint x: 172, endPoint y: 190, distance: 113.2
click at [172, 190] on div "Large bold arching text at the top: “LAMBDA CHI ALPHA × KAPPA KAPPA GAMMA” (dis…" at bounding box center [115, 166] width 121 height 177
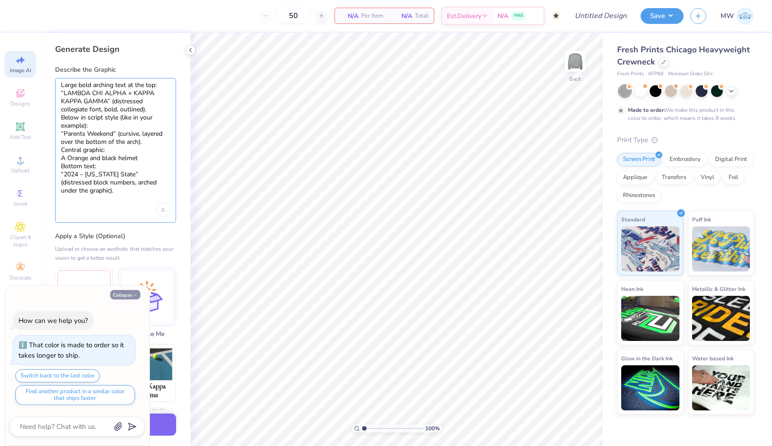
type textarea "Large bold arching text at the top: “LAMBDA CHI ALPHA × KAPPA KAPPA GAMMA” (dis…"
click at [131, 293] on button "Collapse" at bounding box center [125, 294] width 30 height 9
type textarea "x"
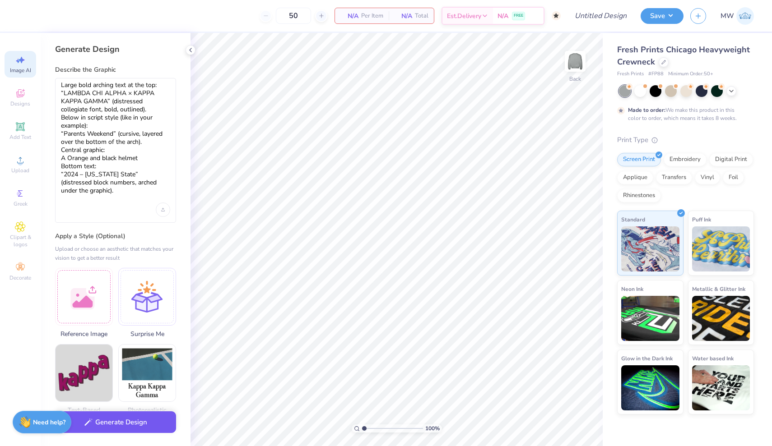
click at [116, 425] on button "Generate Design" at bounding box center [115, 423] width 121 height 22
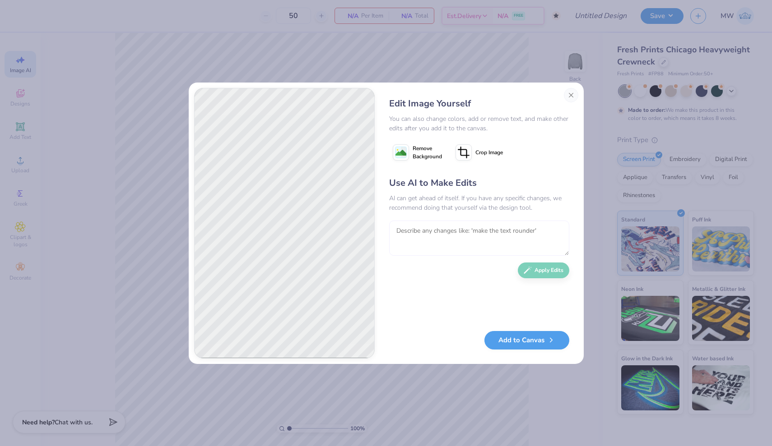
click at [510, 237] on textarea at bounding box center [479, 238] width 180 height 35
type textarea "make more creative"
click at [555, 272] on button "Apply Edits" at bounding box center [543, 268] width 51 height 16
click at [447, 247] on textarea at bounding box center [479, 238] width 180 height 35
type textarea "c"
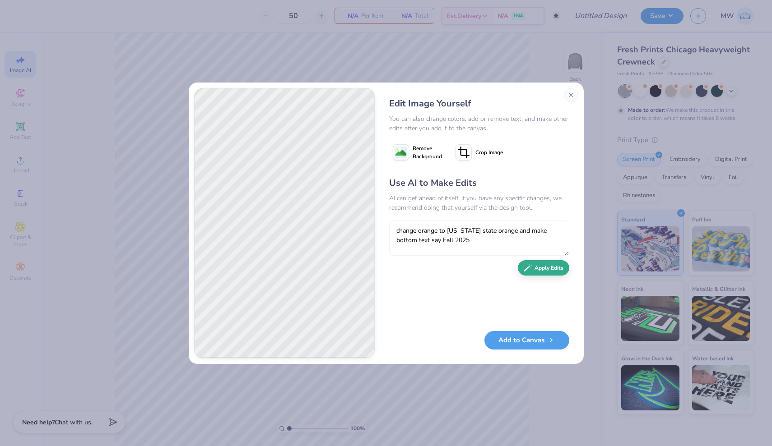
type textarea "change orange to oregon state orange and make bottom text say Fall 2025"
click at [530, 271] on icon "button" at bounding box center [528, 268] width 8 height 8
click at [574, 94] on button "Close" at bounding box center [571, 95] width 14 height 14
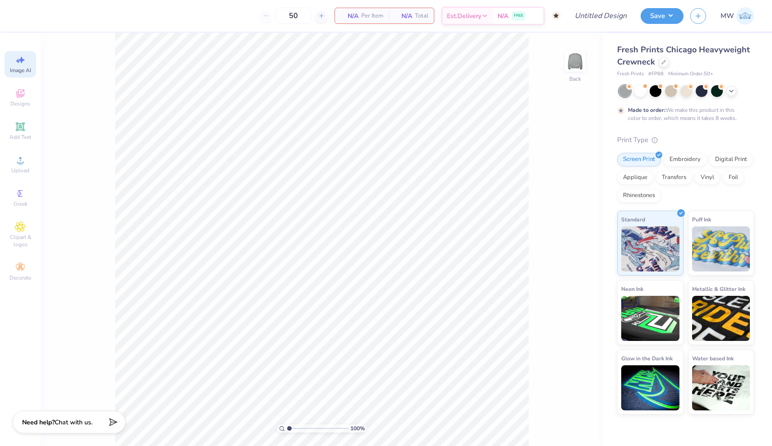
click at [25, 67] on span "Image AI" at bounding box center [20, 70] width 21 height 7
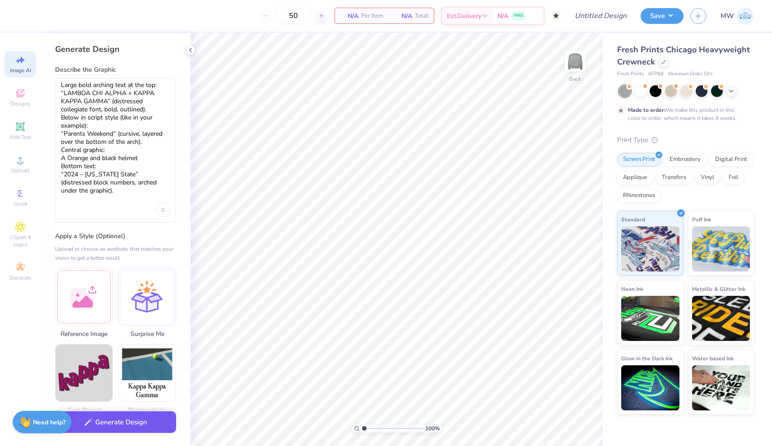
click at [129, 425] on button "Generate Design" at bounding box center [115, 423] width 121 height 22
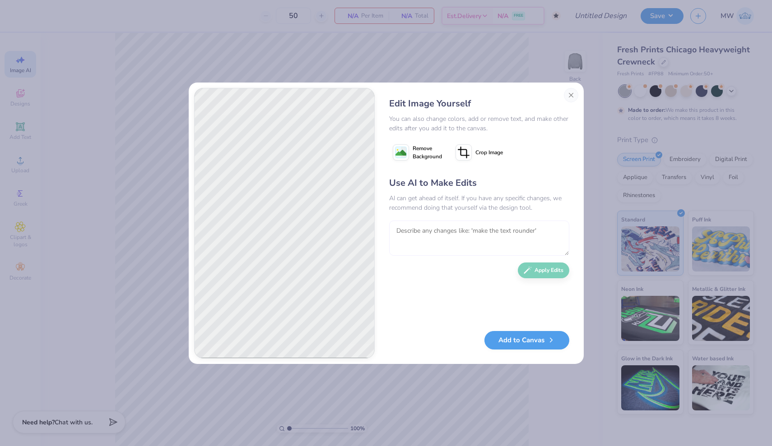
click at [460, 243] on textarea at bounding box center [479, 238] width 180 height 35
type textarea "make it more retro and like like the inspiration photo"
click at [532, 266] on button "Apply Edits" at bounding box center [543, 268] width 51 height 16
click at [571, 95] on button "Close" at bounding box center [571, 95] width 14 height 14
